Goal: Transaction & Acquisition: Subscribe to service/newsletter

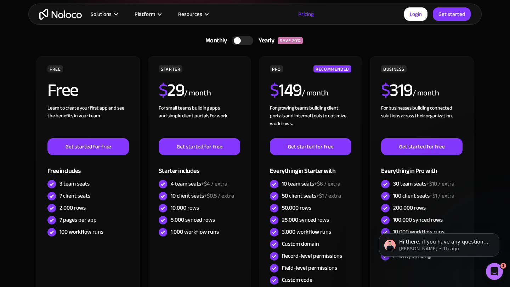
scroll to position [126, 0]
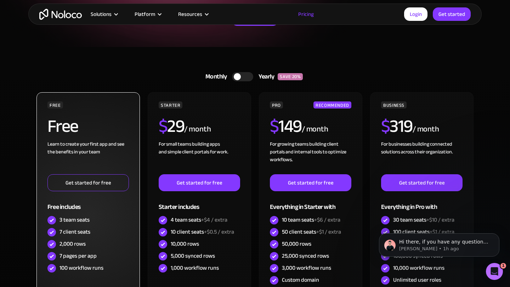
click at [59, 188] on link "Get started for free" at bounding box center [87, 182] width 81 height 17
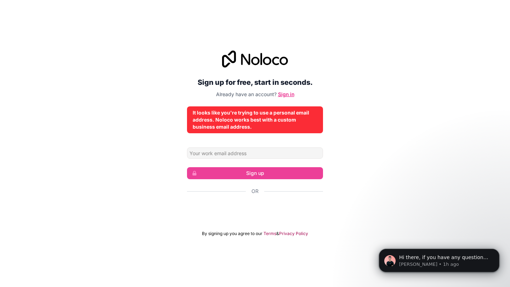
click at [287, 93] on link "Sign in" at bounding box center [286, 94] width 16 height 6
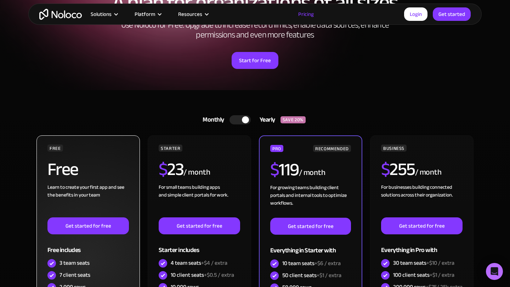
click at [76, 167] on h2 "Free" at bounding box center [62, 170] width 31 height 18
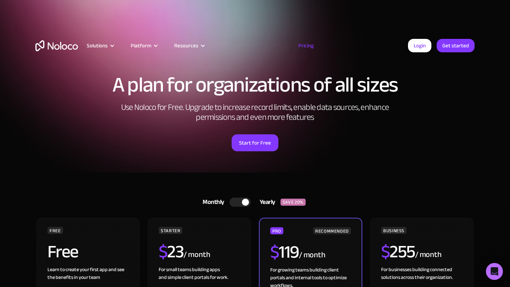
click at [250, 132] on div "Start for Free" at bounding box center [254, 141] width 439 height 22
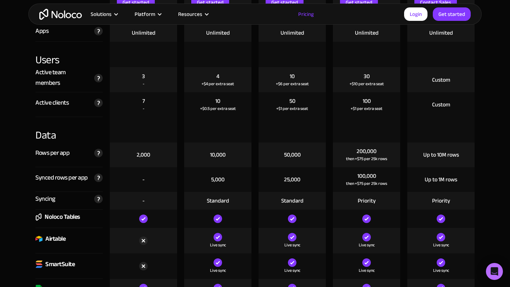
scroll to position [838, 0]
